Goal: Navigation & Orientation: Go to known website

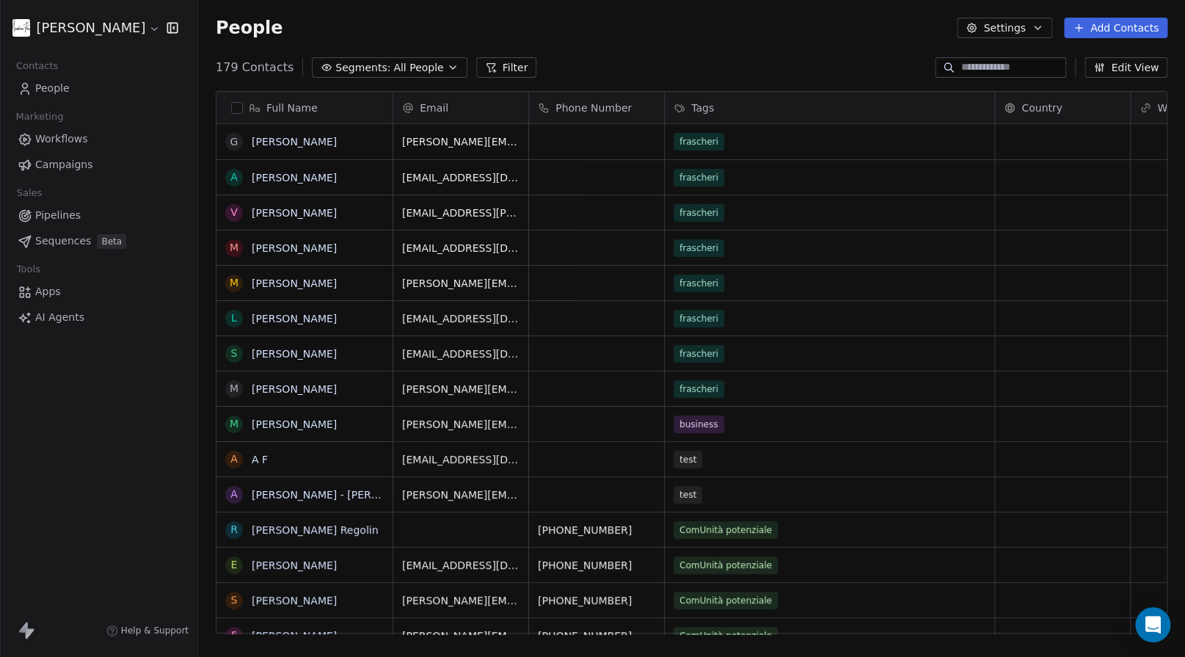
scroll to position [577, 986]
